Goal: Information Seeking & Learning: Learn about a topic

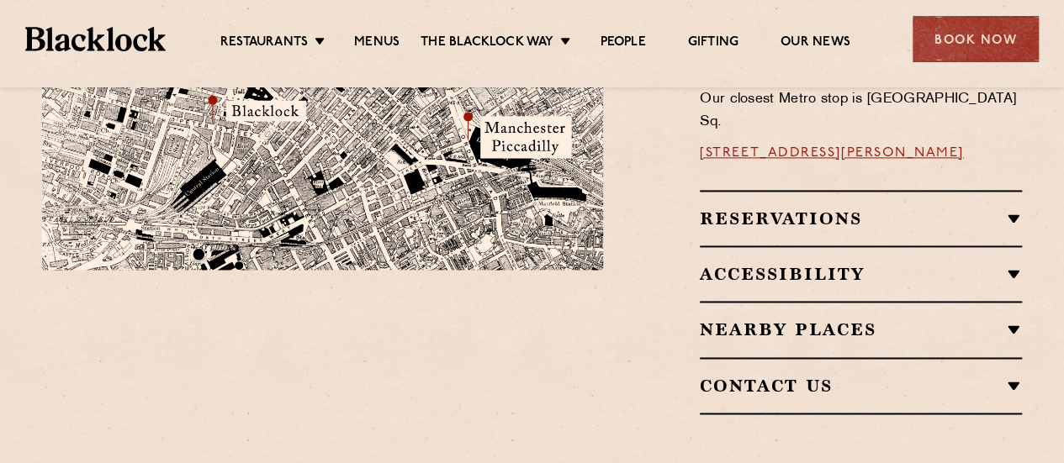
scroll to position [1181, 0]
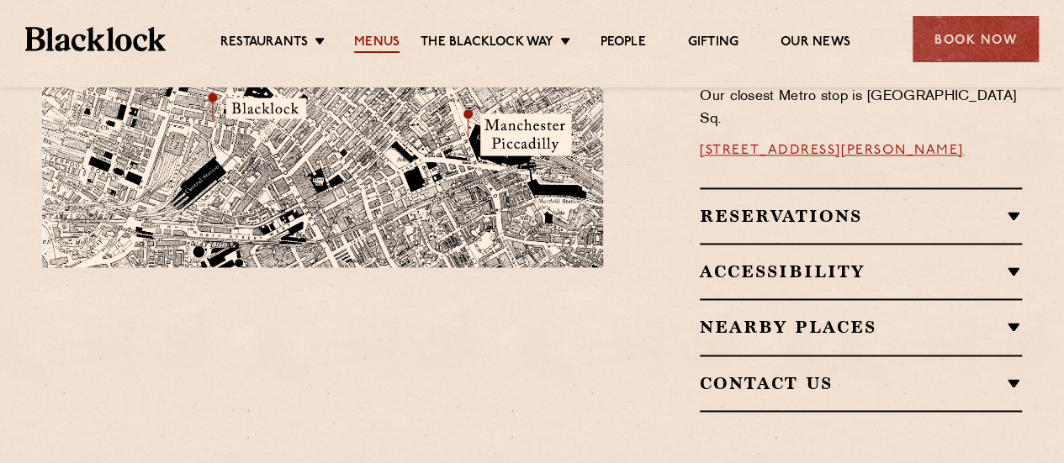
click at [380, 36] on link "Menus" at bounding box center [376, 43] width 45 height 19
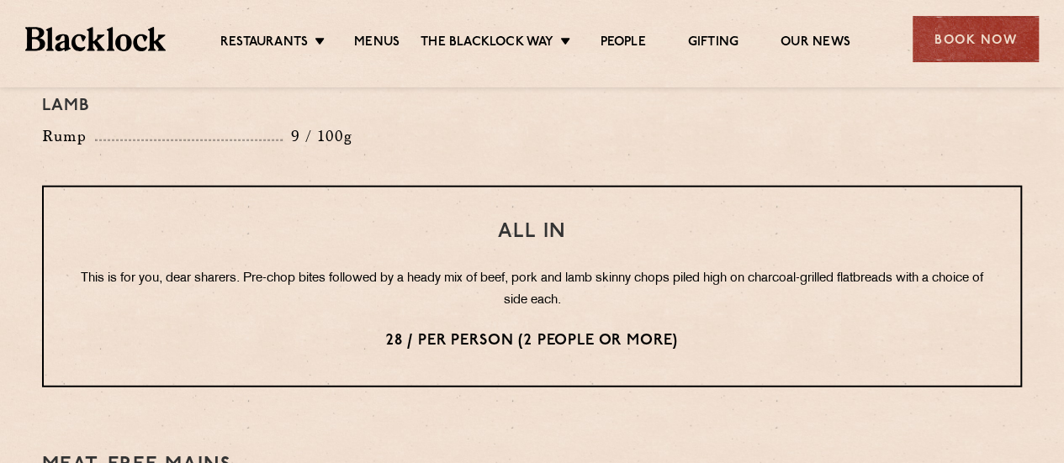
scroll to position [2046, 0]
click at [410, 185] on div "All In This is for you, dear sharers. Pre-chop bites followed by a heady mix of…" at bounding box center [532, 286] width 980 height 202
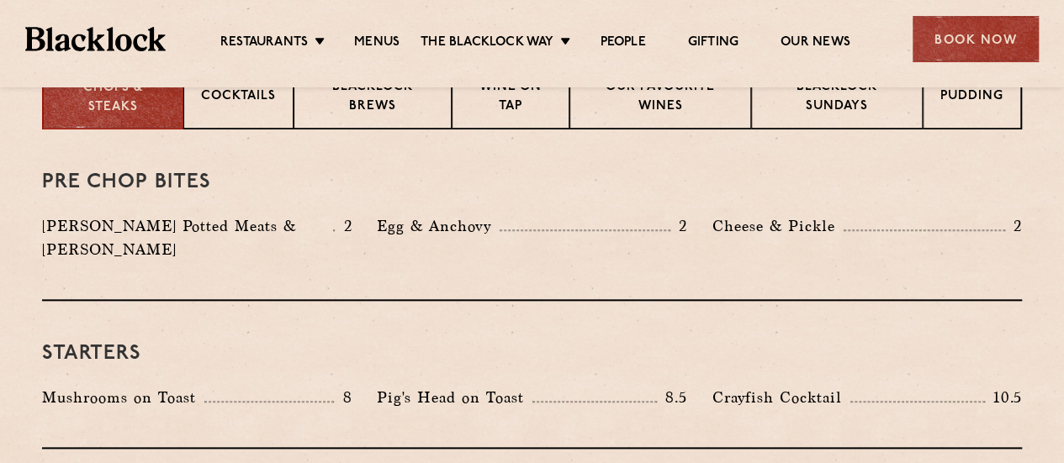
scroll to position [0, 0]
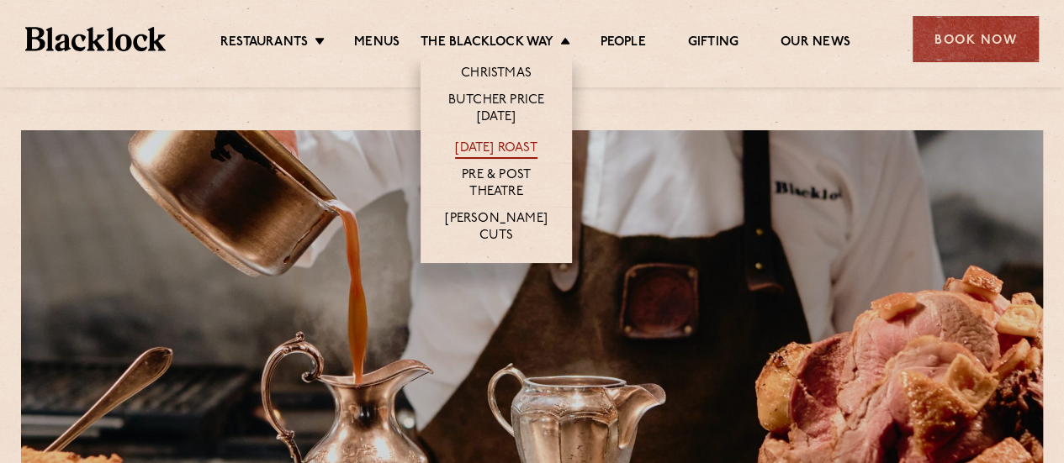
click at [505, 146] on link "[DATE] Roast" at bounding box center [496, 149] width 82 height 19
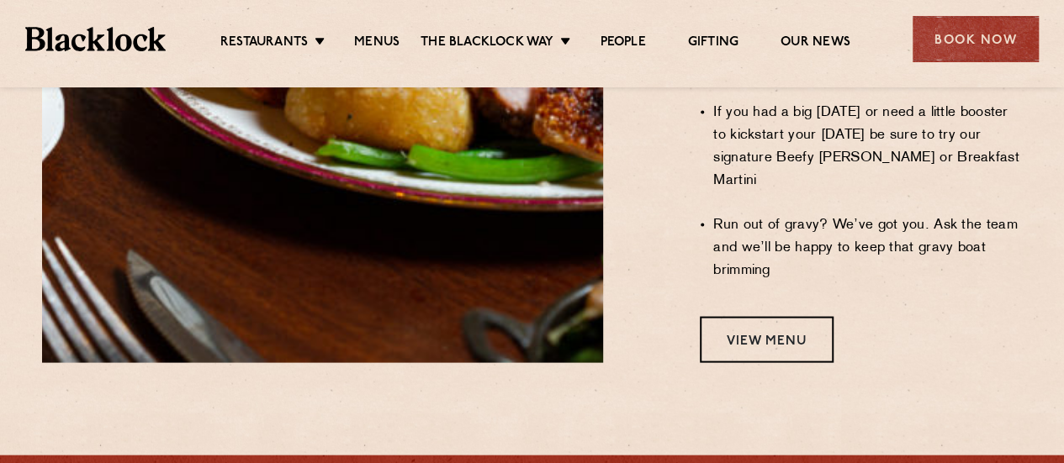
scroll to position [1651, 0]
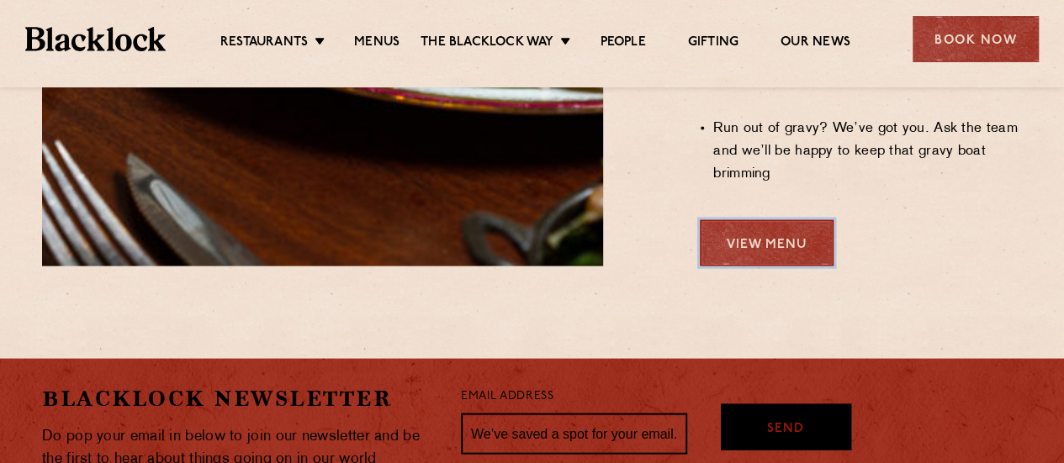
click at [759, 220] on link "View Menu" at bounding box center [767, 243] width 134 height 46
